Goal: Use online tool/utility: Utilize a website feature to perform a specific function

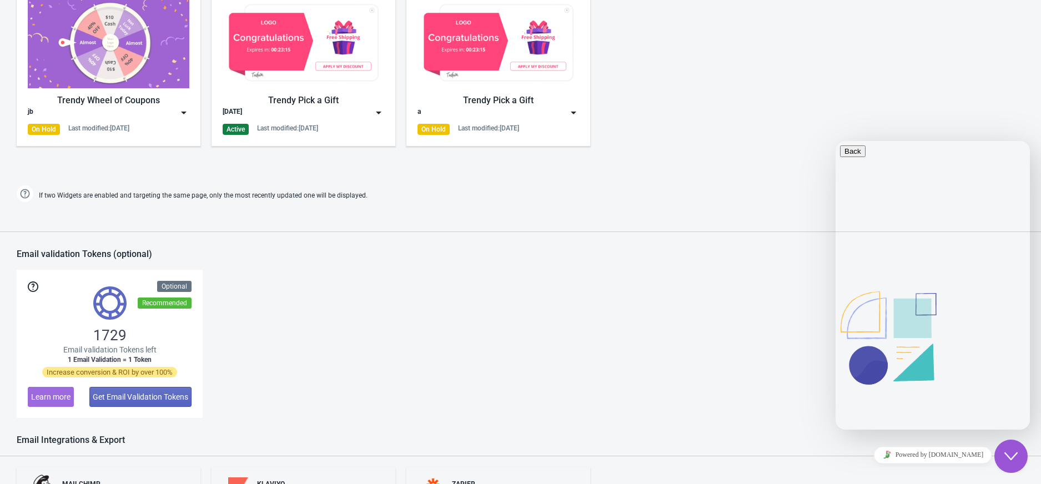
scroll to position [592, 0]
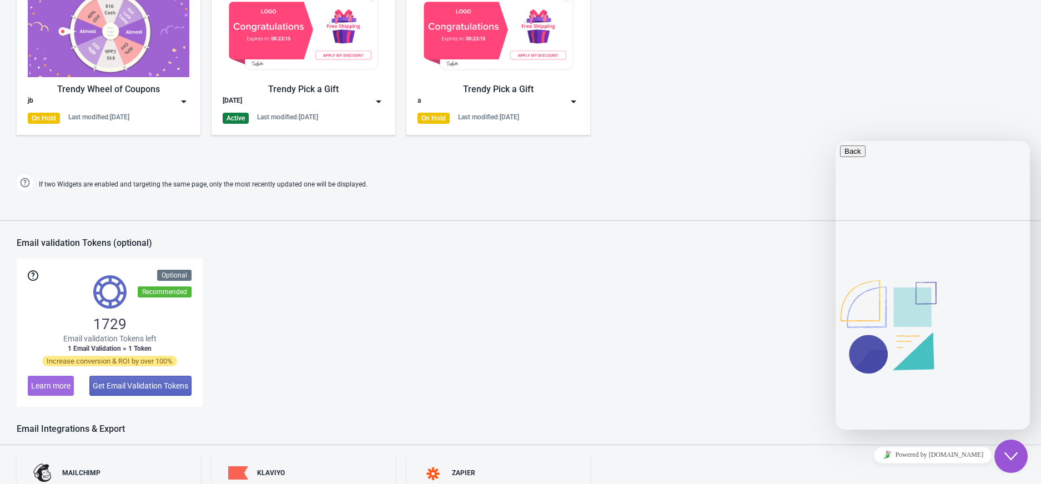
click at [378, 102] on img at bounding box center [378, 101] width 11 height 11
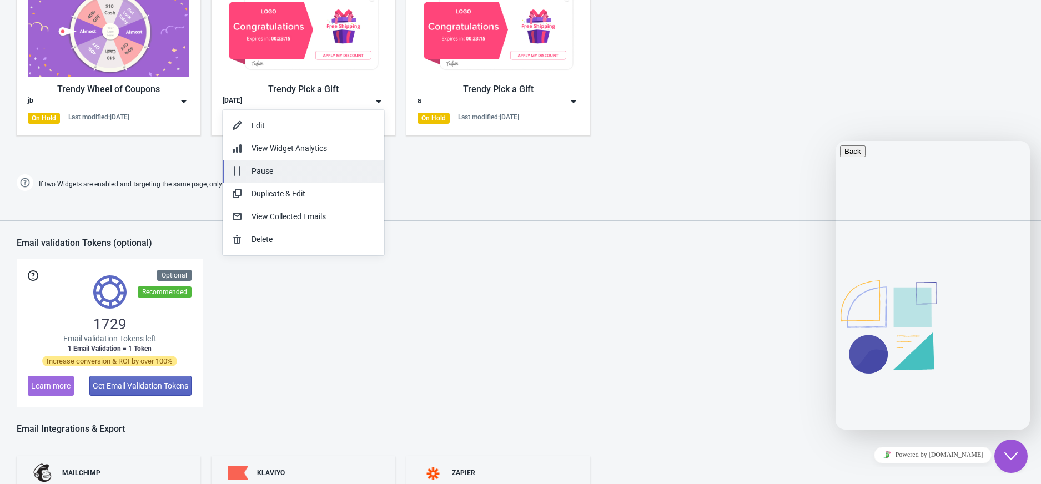
click at [295, 162] on button "Pause" at bounding box center [303, 171] width 161 height 23
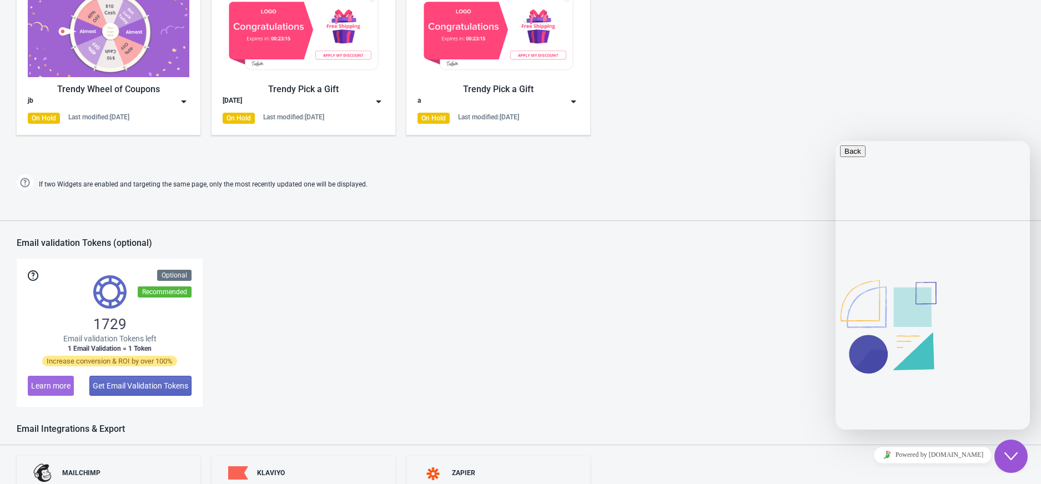
click at [185, 104] on img at bounding box center [183, 101] width 11 height 11
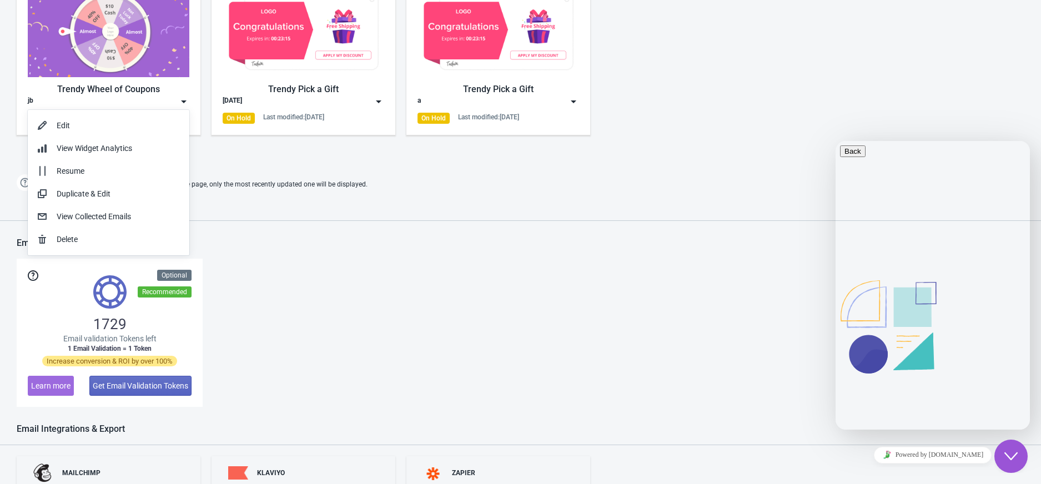
click at [392, 193] on div "If two Widgets are enabled and targeting the same page, only the most recently …" at bounding box center [520, 184] width 1018 height 18
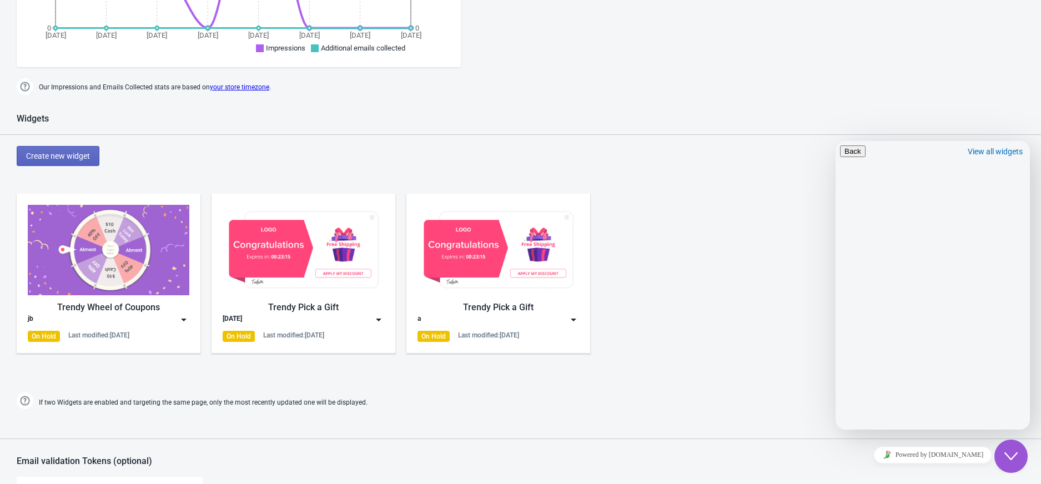
scroll to position [370, 0]
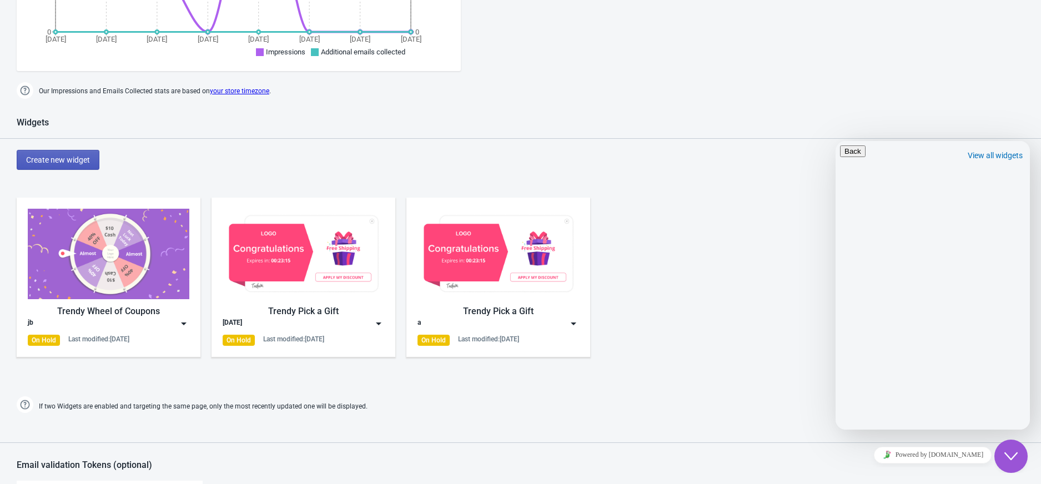
click at [79, 155] on span "Create new widget" at bounding box center [58, 159] width 64 height 9
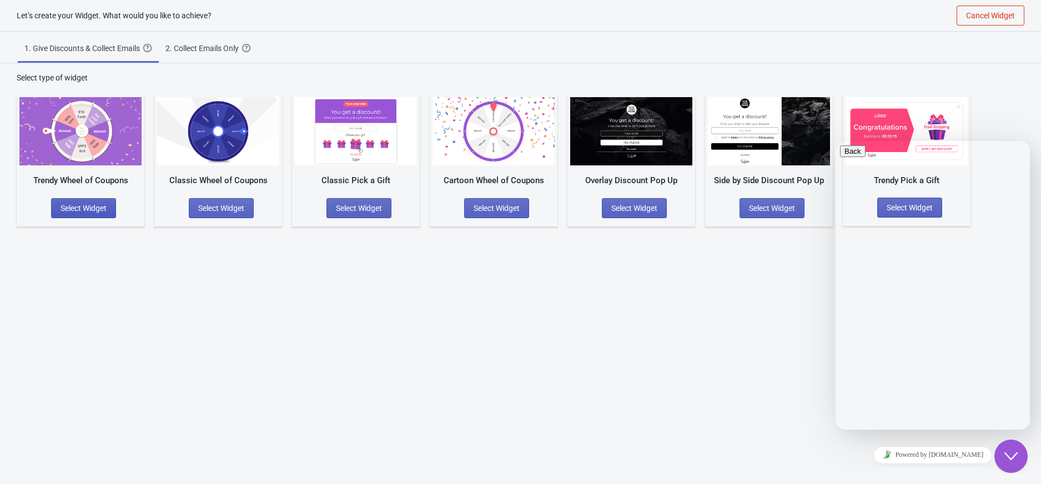
click at [84, 201] on button "Select Widget" at bounding box center [83, 208] width 65 height 20
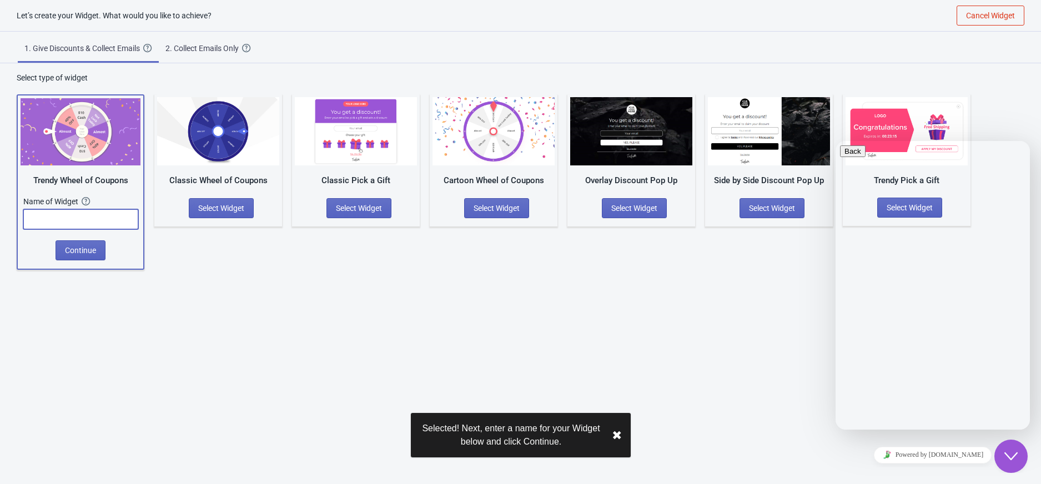
click at [99, 221] on input "text" at bounding box center [80, 219] width 115 height 20
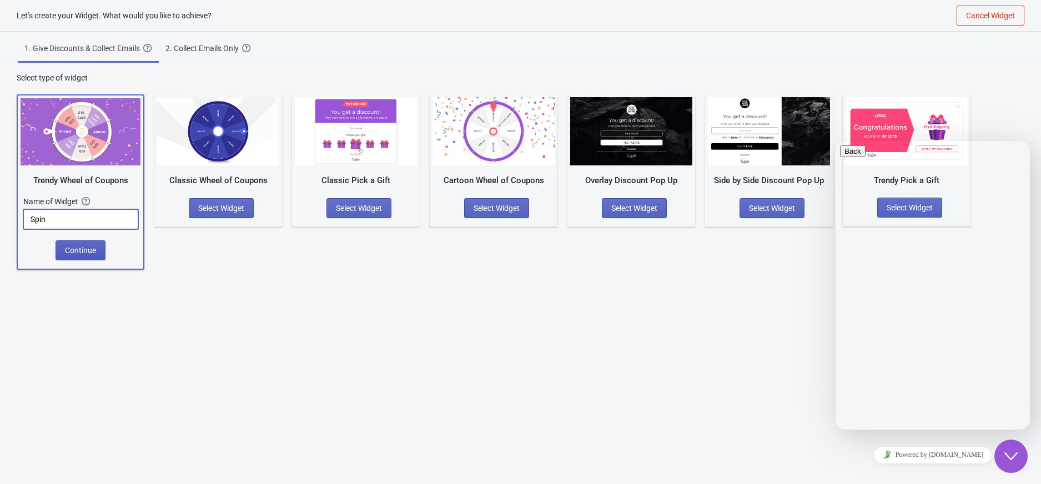
type input "Spin"
click at [57, 243] on button "Continue" at bounding box center [80, 250] width 50 height 20
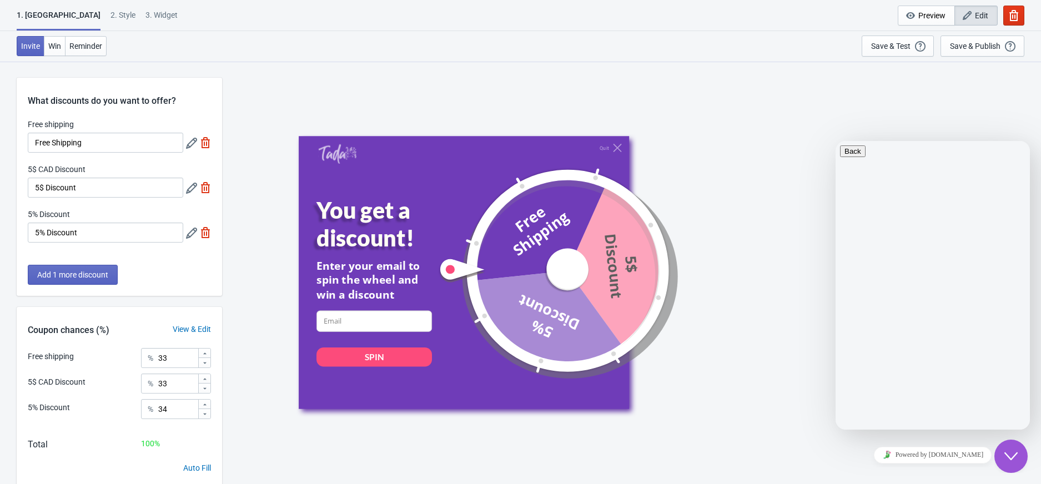
click at [145, 20] on div "3. Widget" at bounding box center [161, 18] width 32 height 19
select select "once"
select select "1"
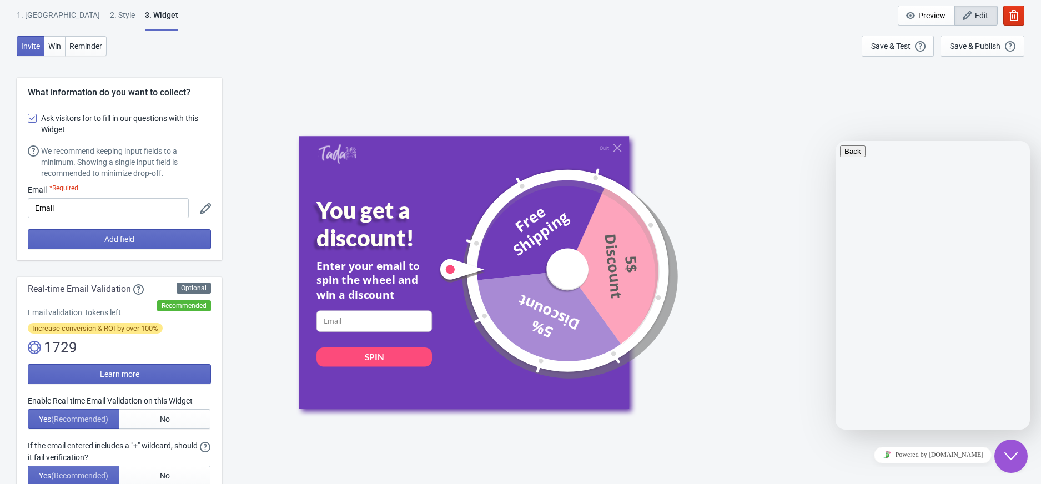
click at [31, 120] on span at bounding box center [32, 118] width 9 height 9
click at [28, 120] on input "Ask visitors for to fill in our questions with this Widget" at bounding box center [28, 124] width 1 height 20
checkbox input "false"
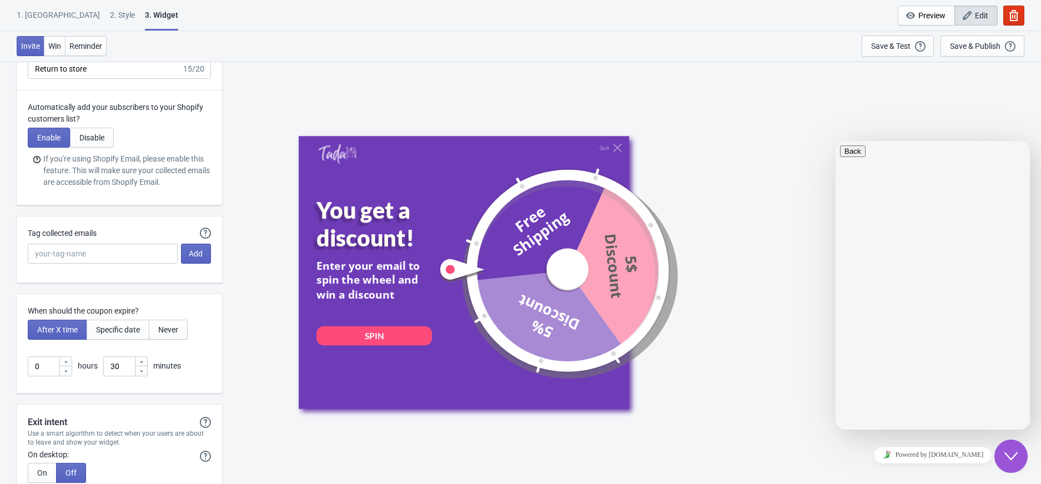
scroll to position [2650, 0]
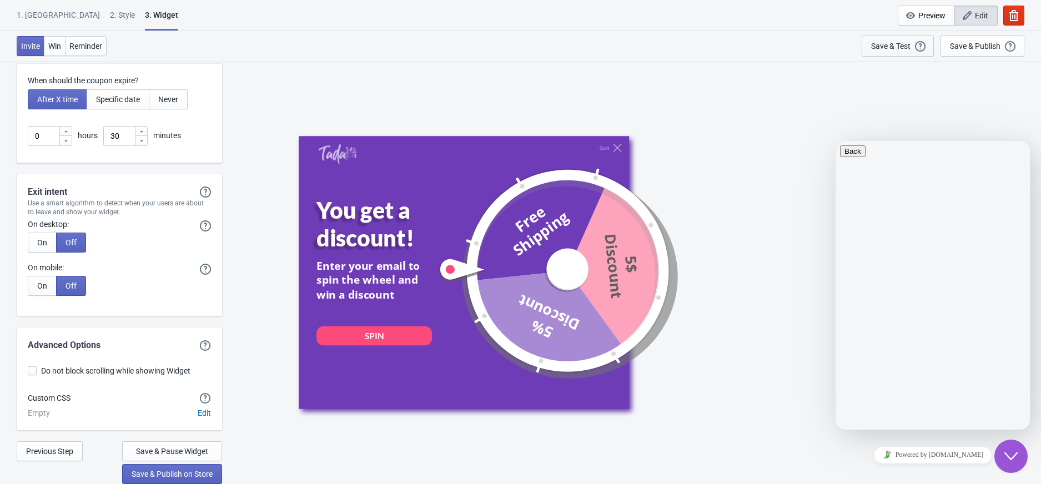
click at [877, 42] on div "Save & Test" at bounding box center [890, 46] width 39 height 9
click at [996, 17] on icon "button" at bounding box center [1013, 15] width 9 height 11
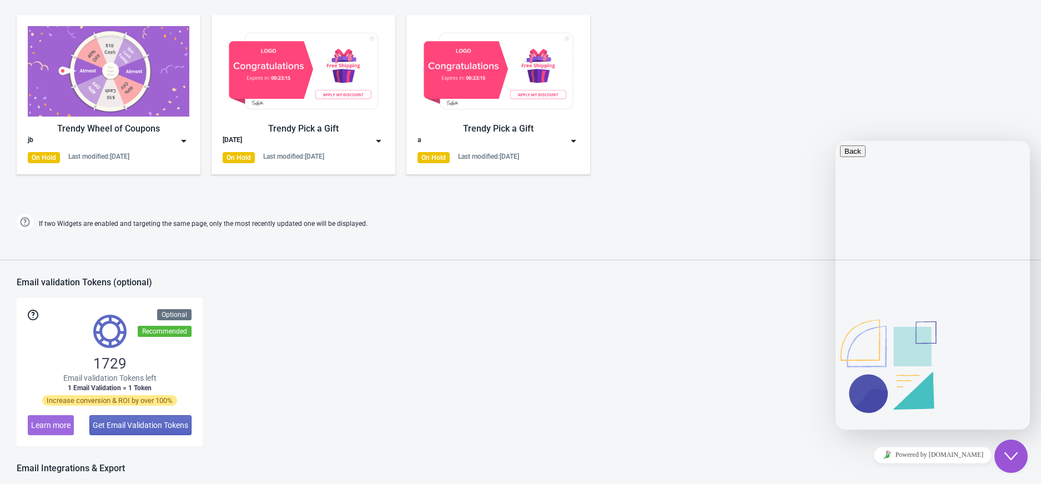
scroll to position [544, 0]
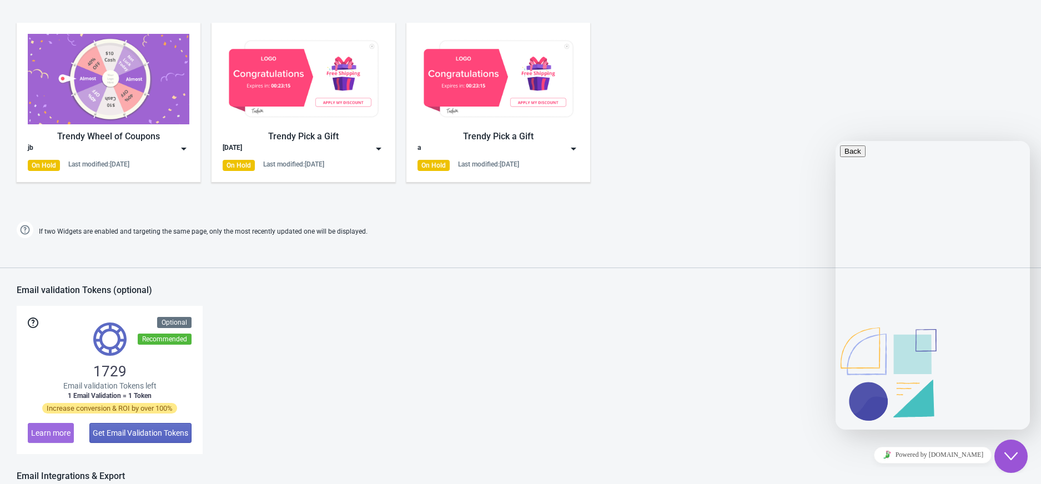
click at [376, 147] on img at bounding box center [378, 148] width 11 height 11
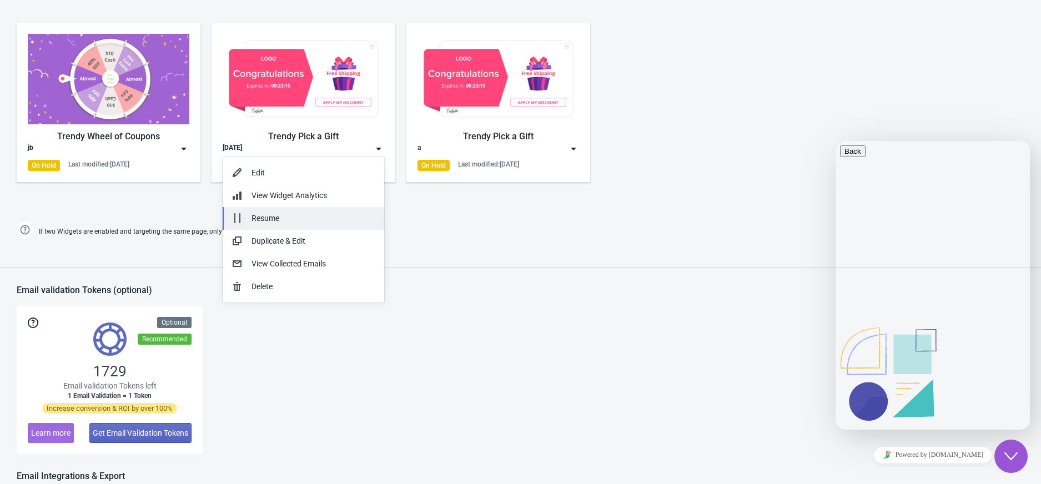
click at [296, 213] on div "Resume" at bounding box center [313, 219] width 124 height 12
